Goal: Transaction & Acquisition: Purchase product/service

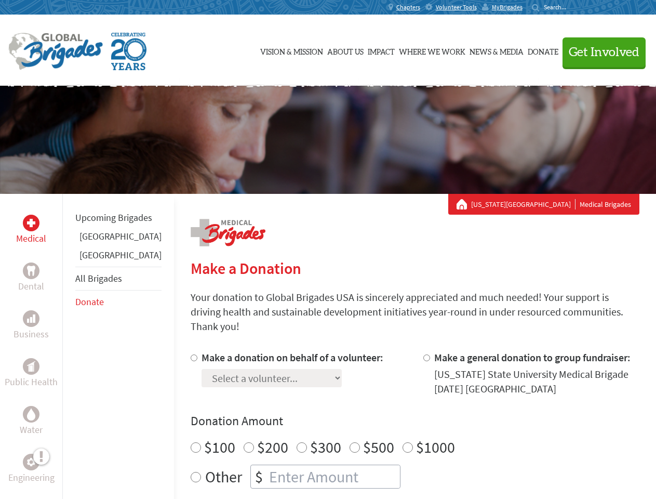
click at [574, 7] on div "Search for:" at bounding box center [553, 7] width 42 height 8
click at [600, 52] on span "Get Involved" at bounding box center [604, 52] width 71 height 12
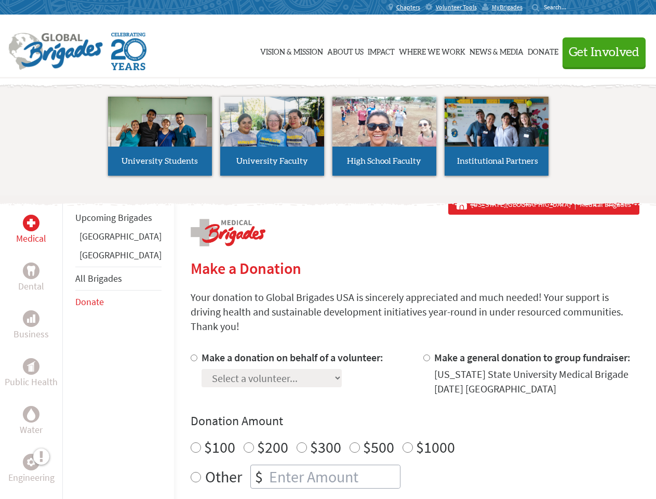
click at [328, 140] on li "High School Faculty" at bounding box center [384, 136] width 112 height 96
click at [69, 346] on div "Upcoming Brigades [GEOGRAPHIC_DATA] [GEOGRAPHIC_DATA] All Brigades Donate" at bounding box center [118, 443] width 112 height 499
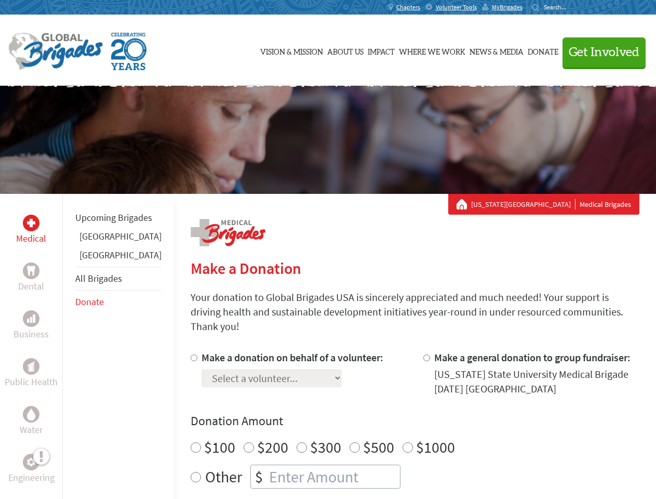
click at [397, 417] on div "Donation Amount $100 $200 $300 $500 $1000 Other $" at bounding box center [415, 451] width 449 height 76
click at [191, 354] on input "Make a donation on behalf of a volunteer:" at bounding box center [194, 357] width 7 height 7
radio input "true"
click at [423, 354] on input "Make a general donation to group fundraiser:" at bounding box center [426, 357] width 7 height 7
radio input "true"
